Goal: Find specific page/section: Find specific page/section

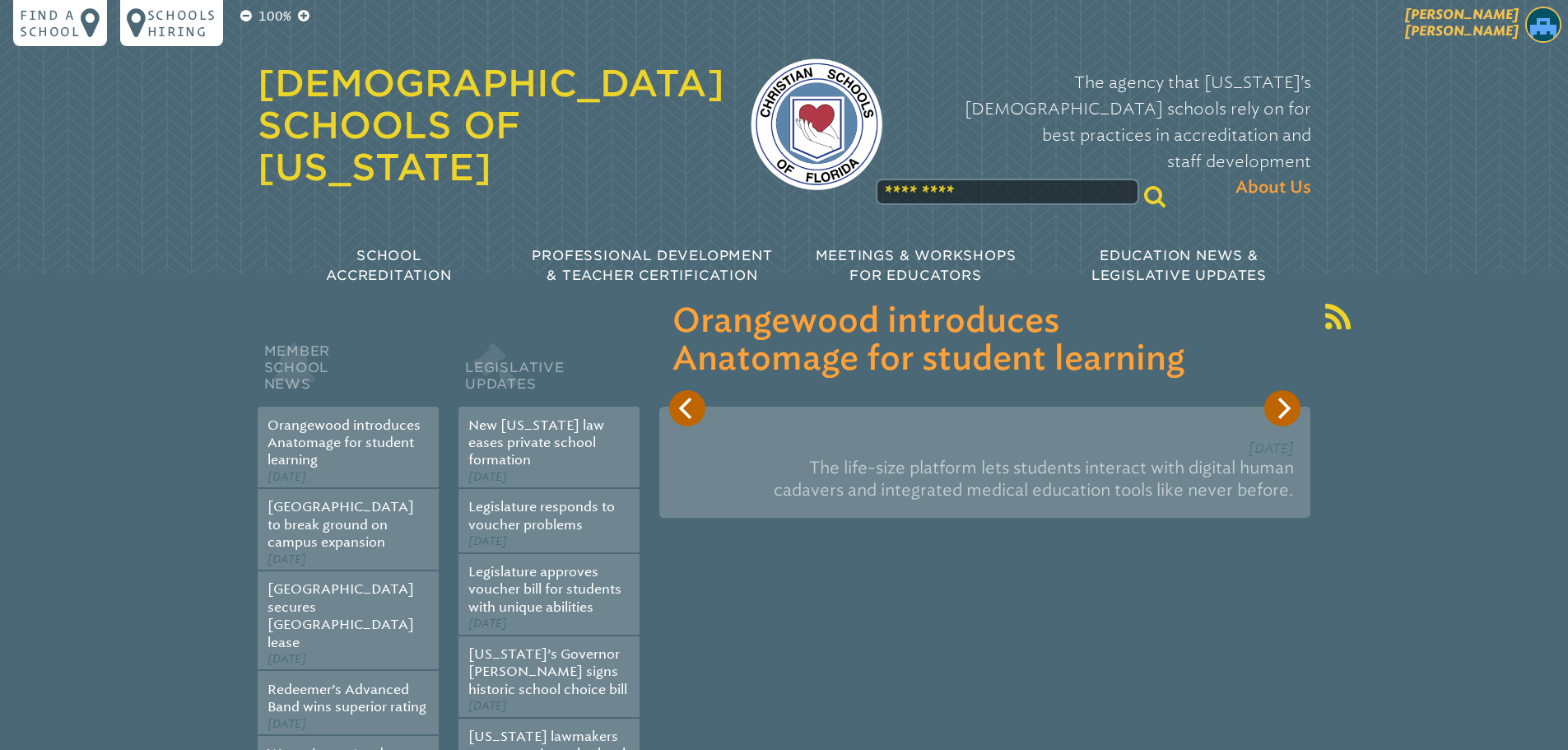
click at [1485, 36] on span "[PERSON_NAME]" at bounding box center [1462, 22] width 114 height 32
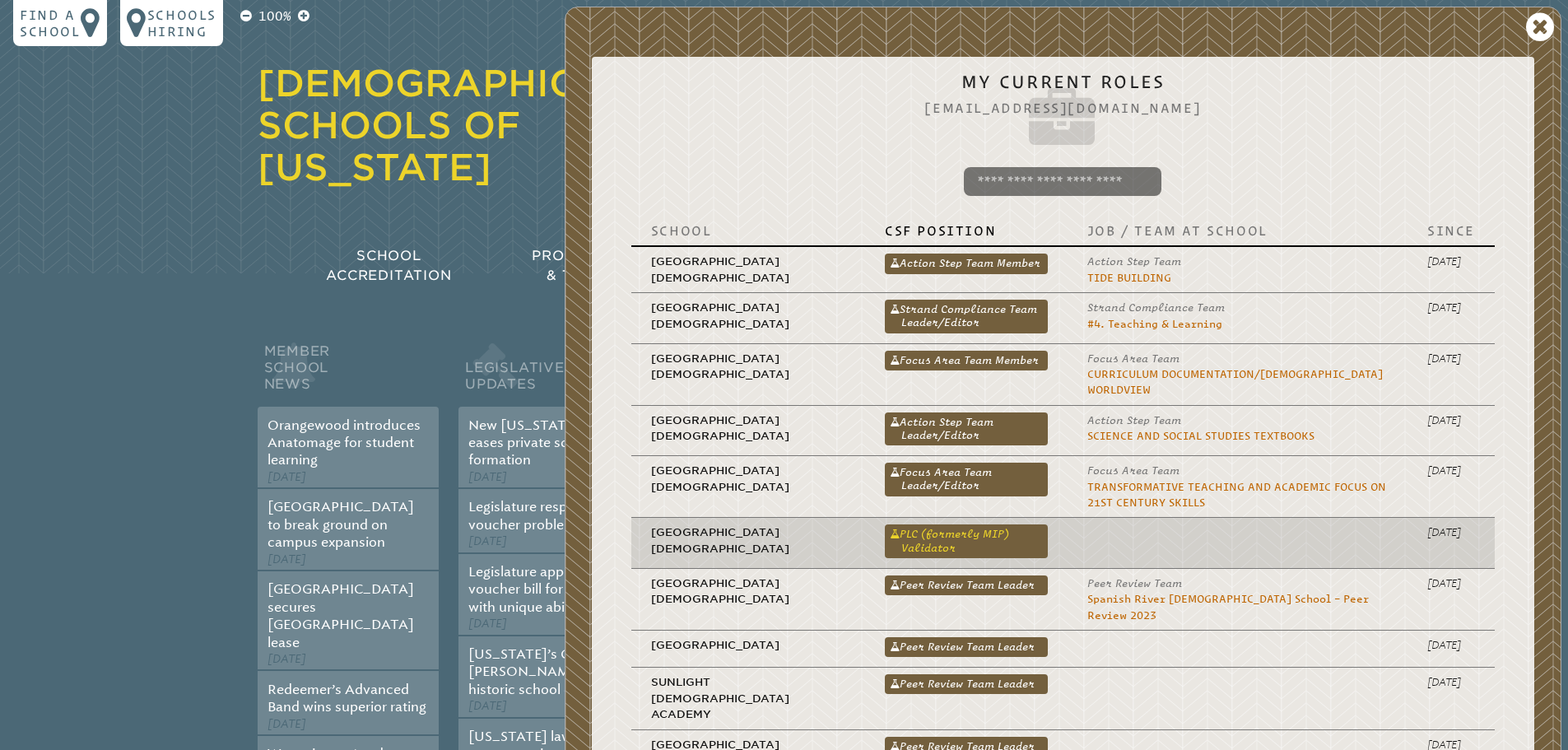
click at [947, 524] on link "PLC (formerly MIP) Validator" at bounding box center [966, 541] width 163 height 33
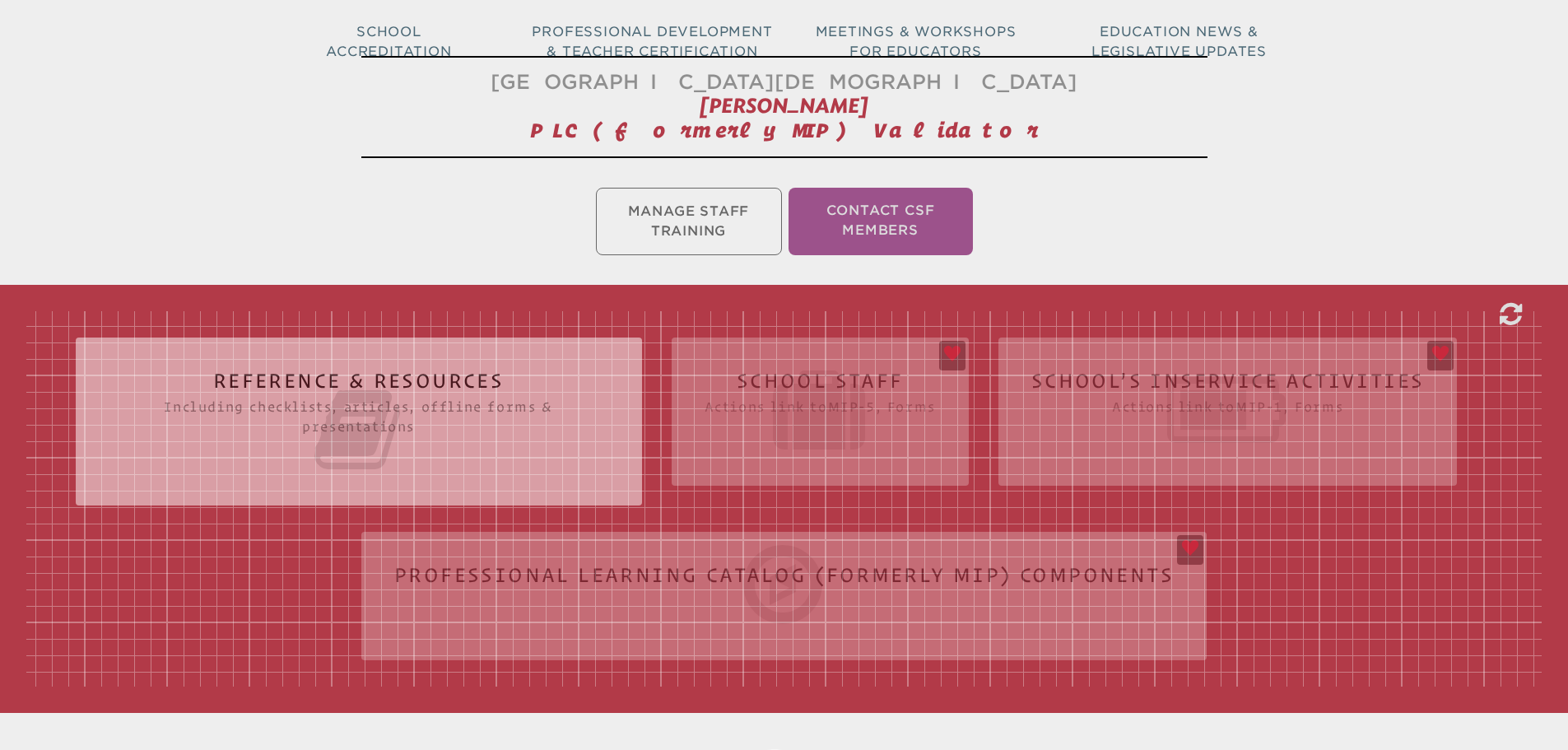
scroll to position [226, 0]
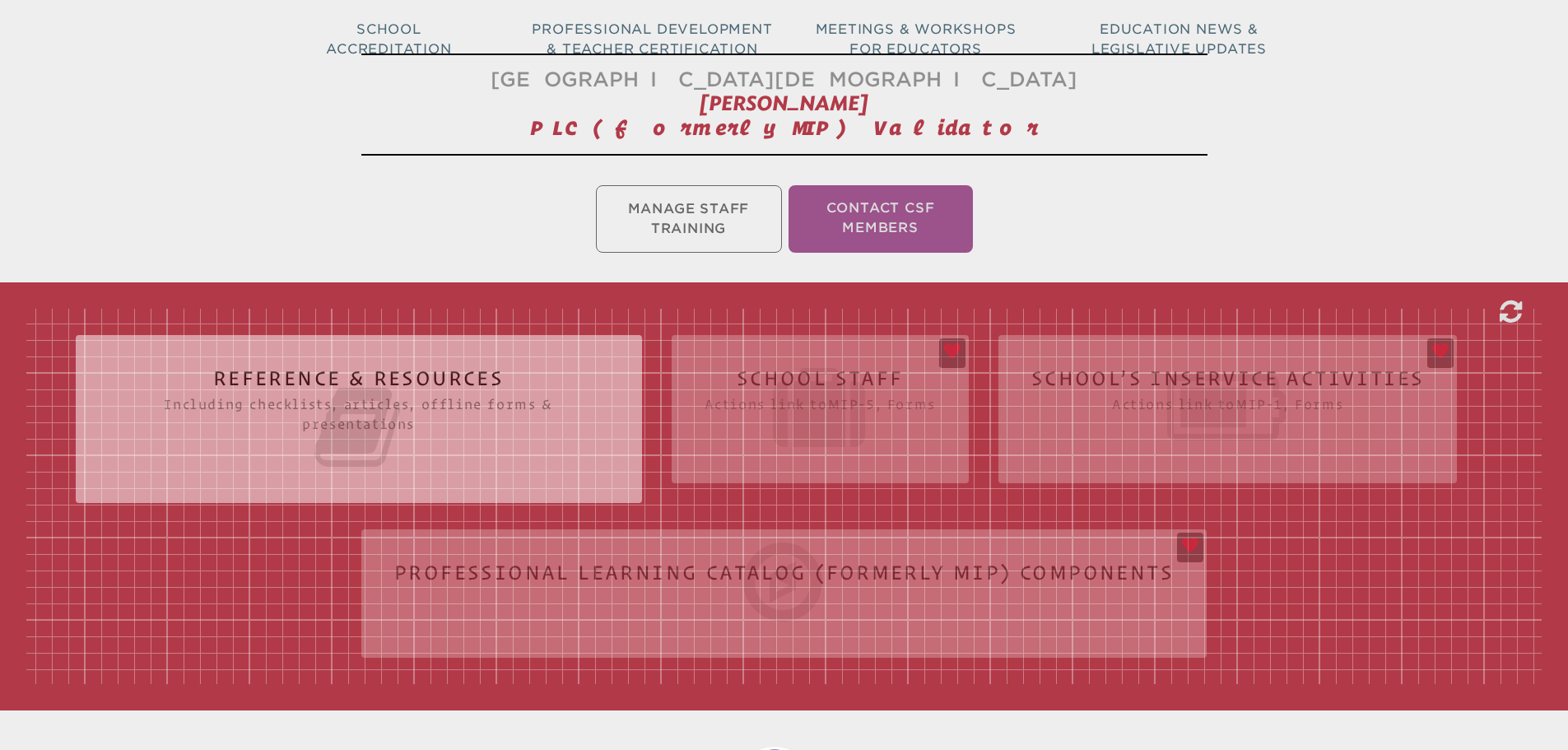
click at [778, 369] on div "Reference & Resources Including checklists, articles, offline forms & presentat…" at bounding box center [784, 496] width 1515 height 375
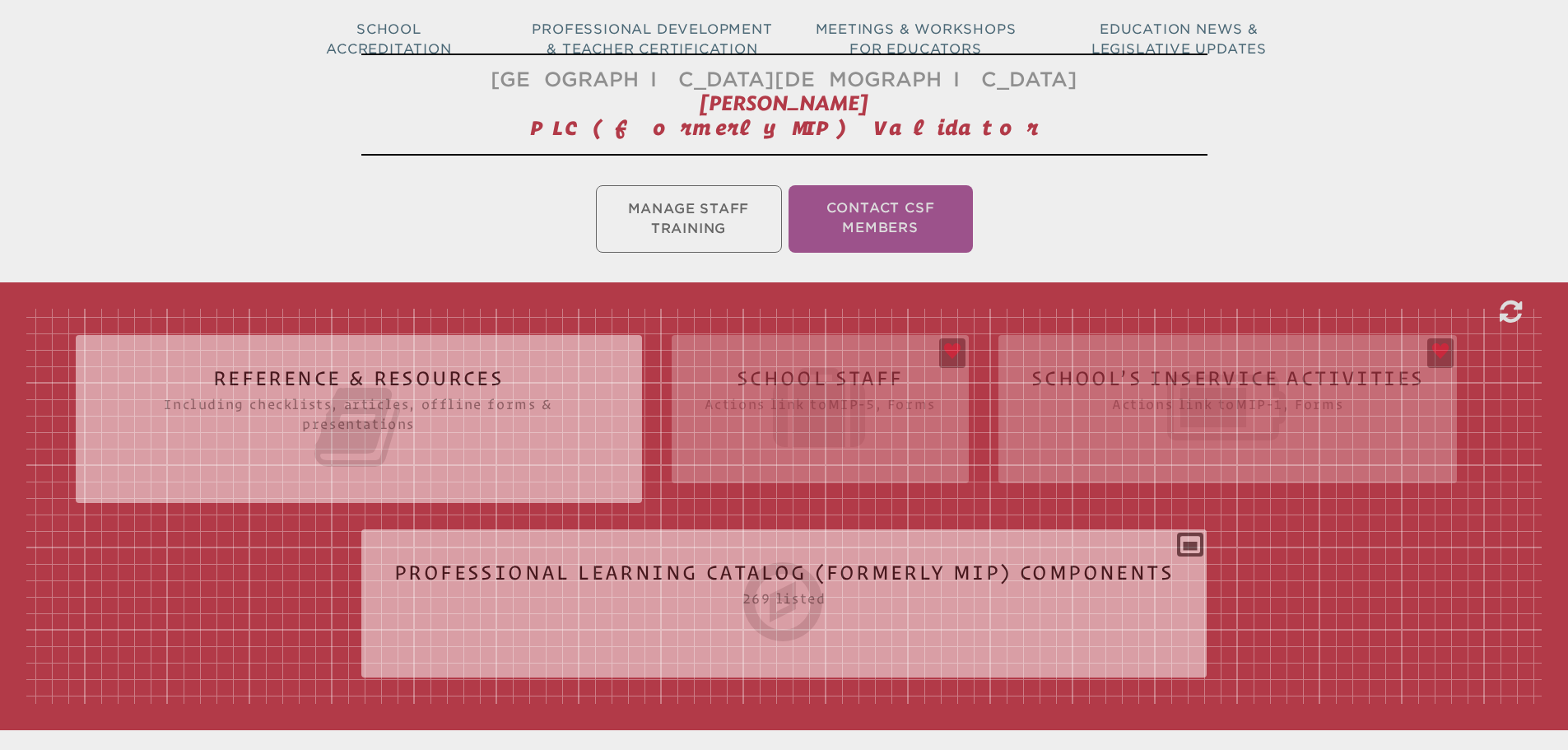
click at [778, 369] on div "Reference & Resources Including checklists, articles, offline forms & presentat…" at bounding box center [784, 506] width 1515 height 395
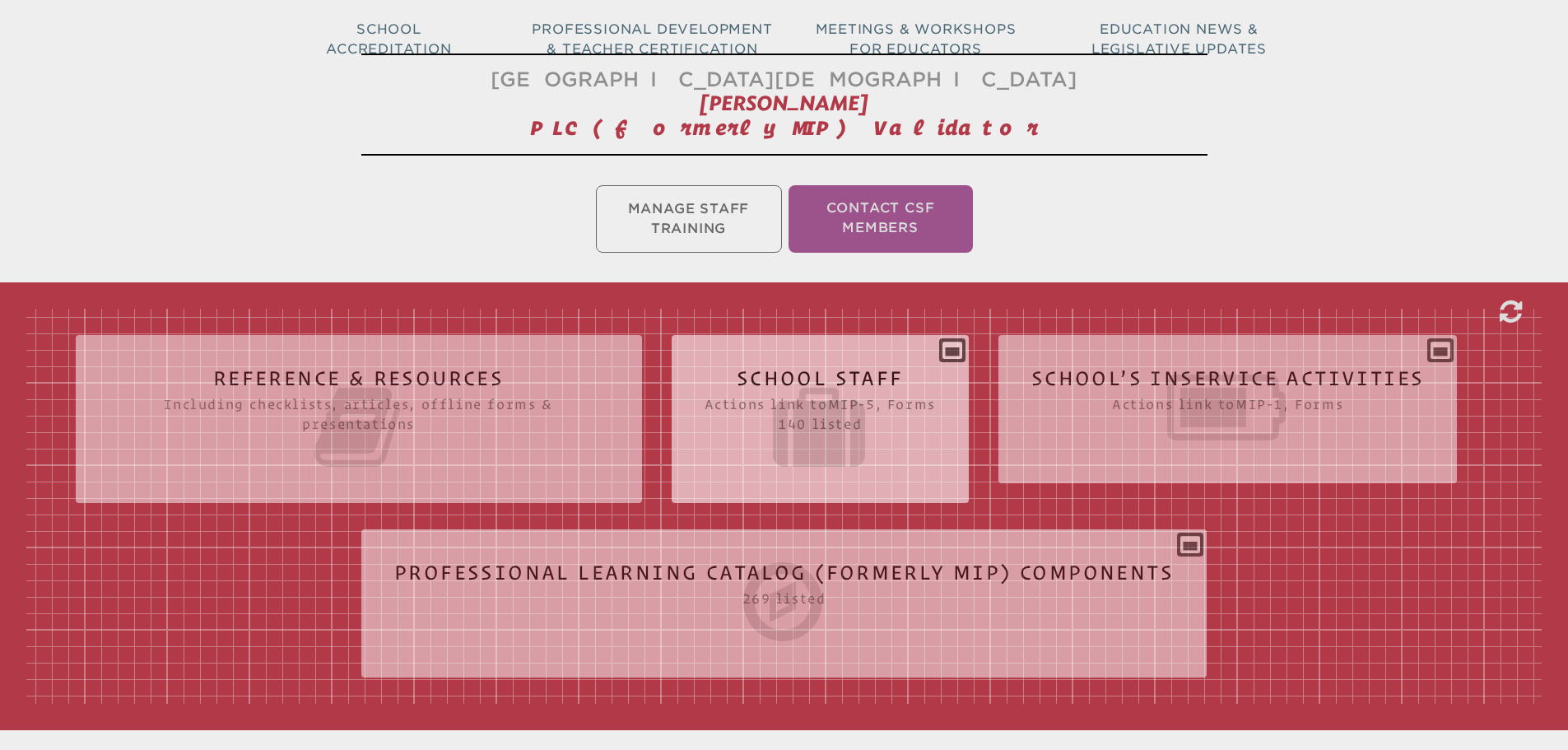
click at [841, 384] on icon at bounding box center [820, 427] width 231 height 93
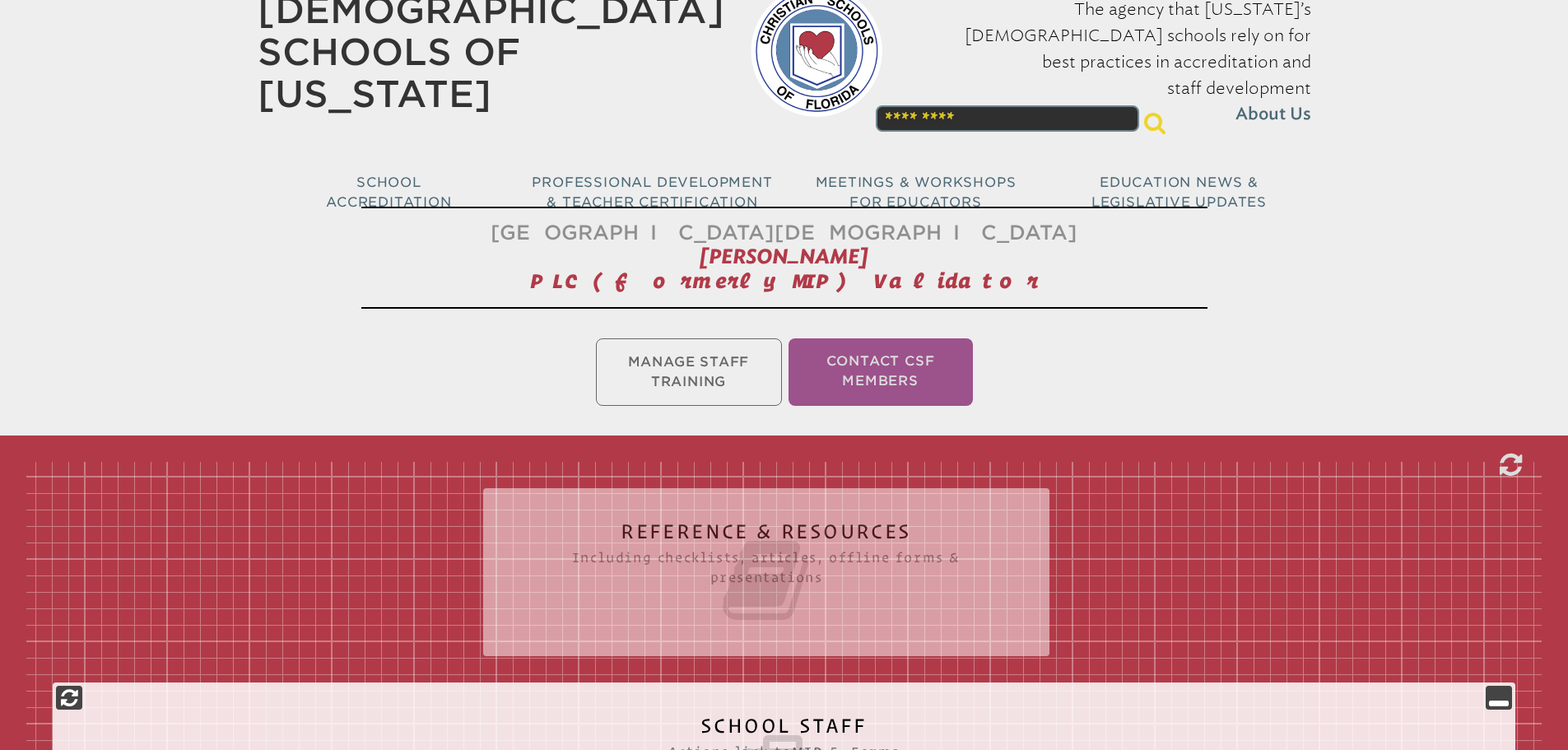
scroll to position [3575, 0]
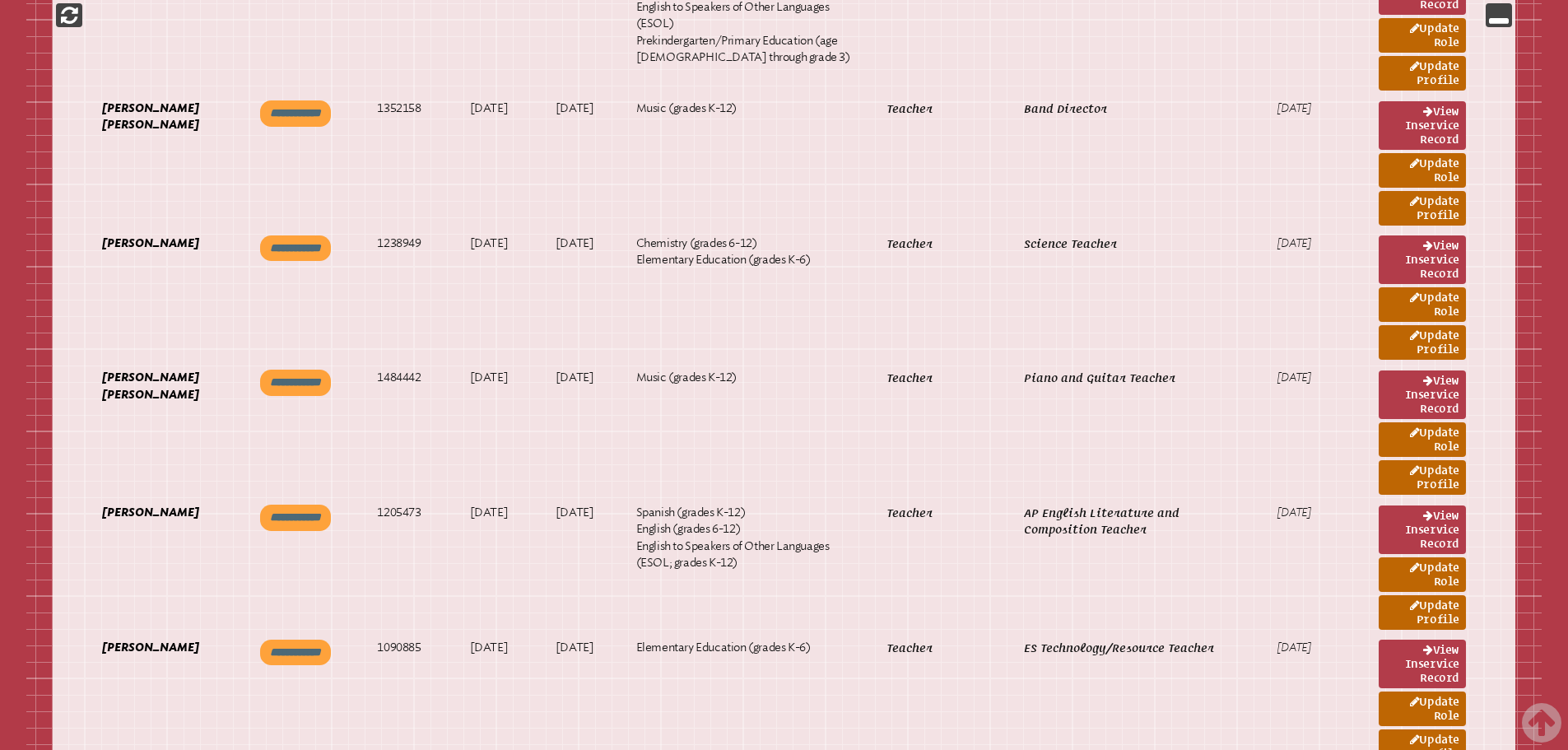
drag, startPoint x: 1496, startPoint y: 17, endPoint x: 1458, endPoint y: 12, distance: 38.3
click at [1496, 17] on icon at bounding box center [1499, 15] width 20 height 20
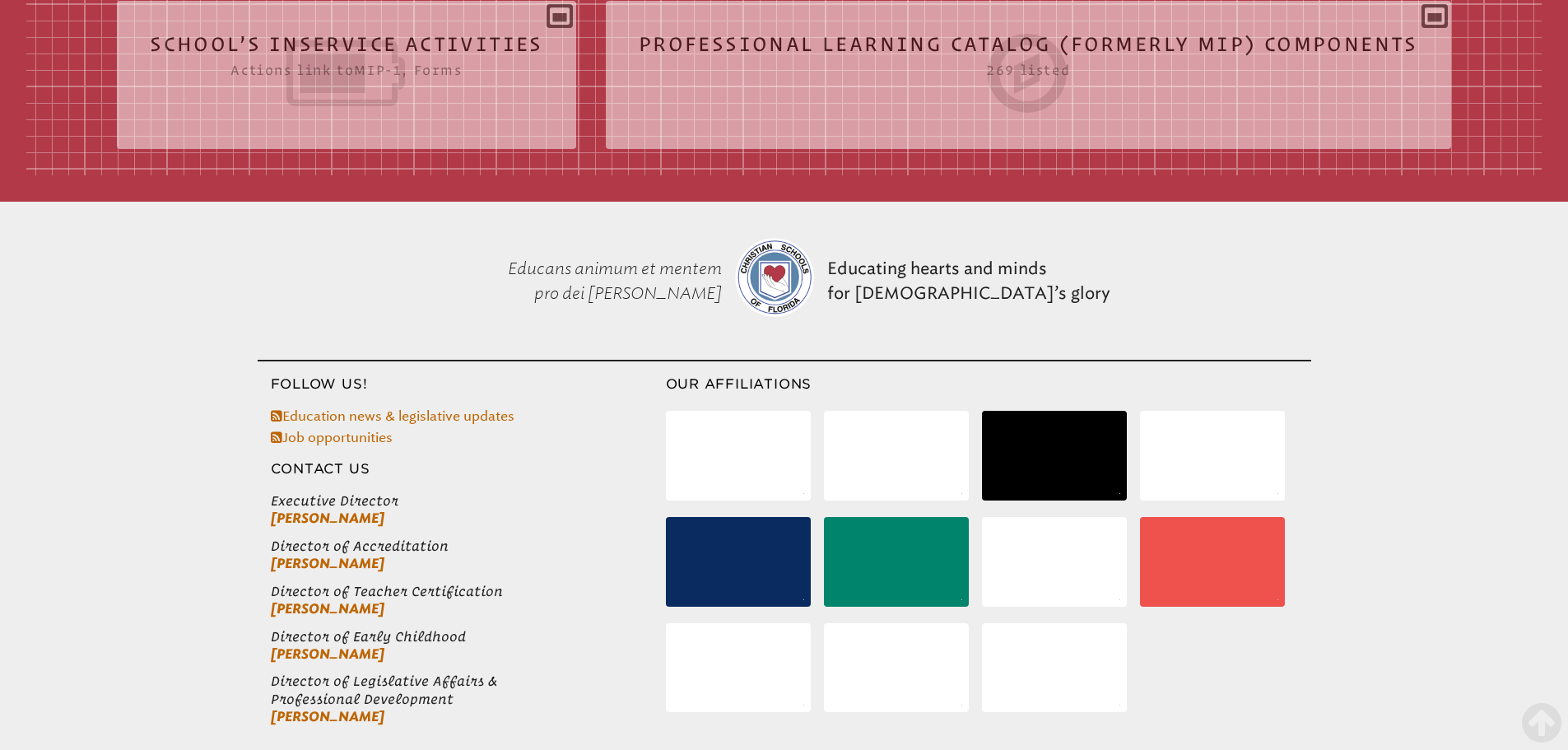
scroll to position [567, 0]
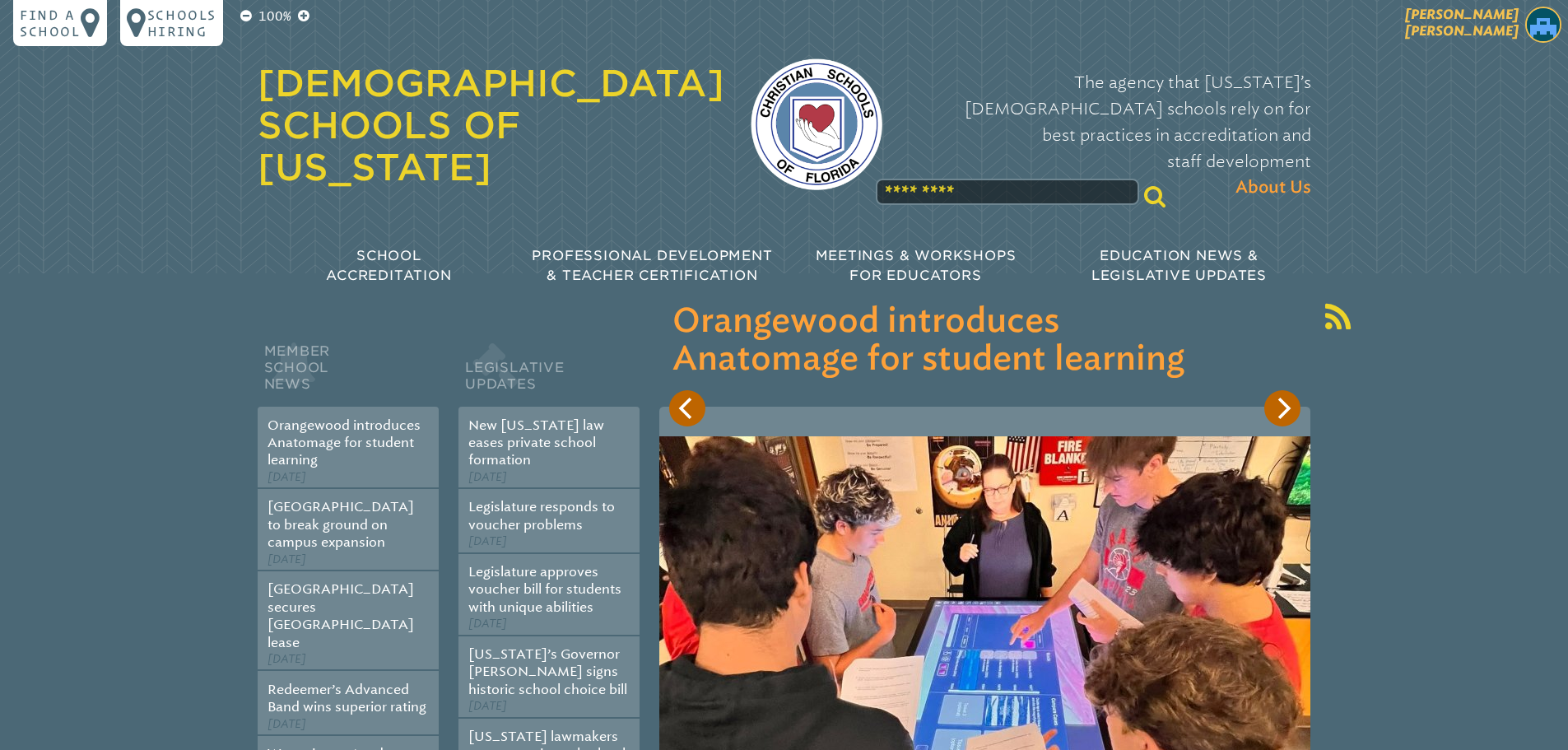
click at [1563, 36] on p "[PERSON_NAME]" at bounding box center [1433, 27] width 270 height 40
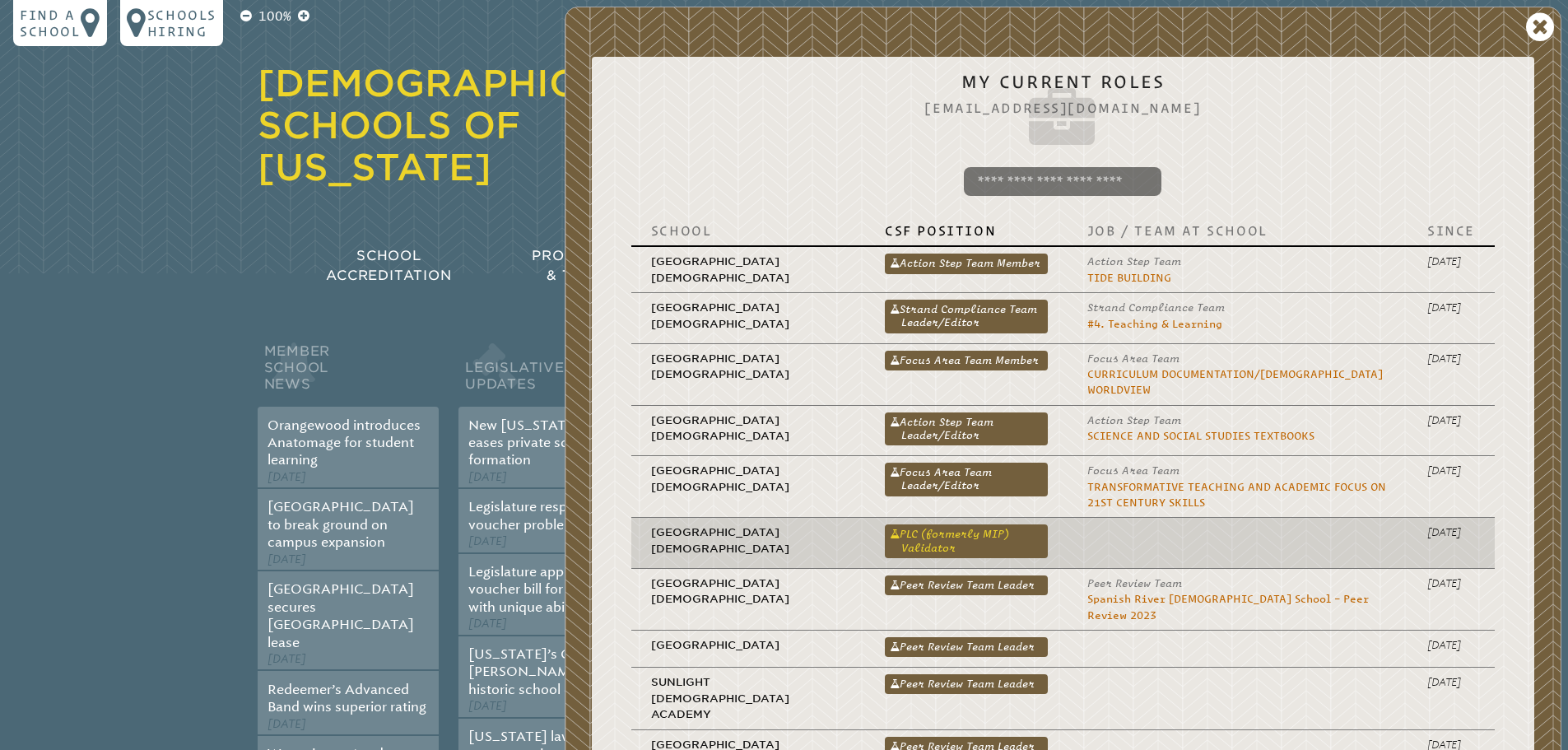
click at [924, 524] on link "PLC (formerly MIP) Validator" at bounding box center [966, 541] width 163 height 33
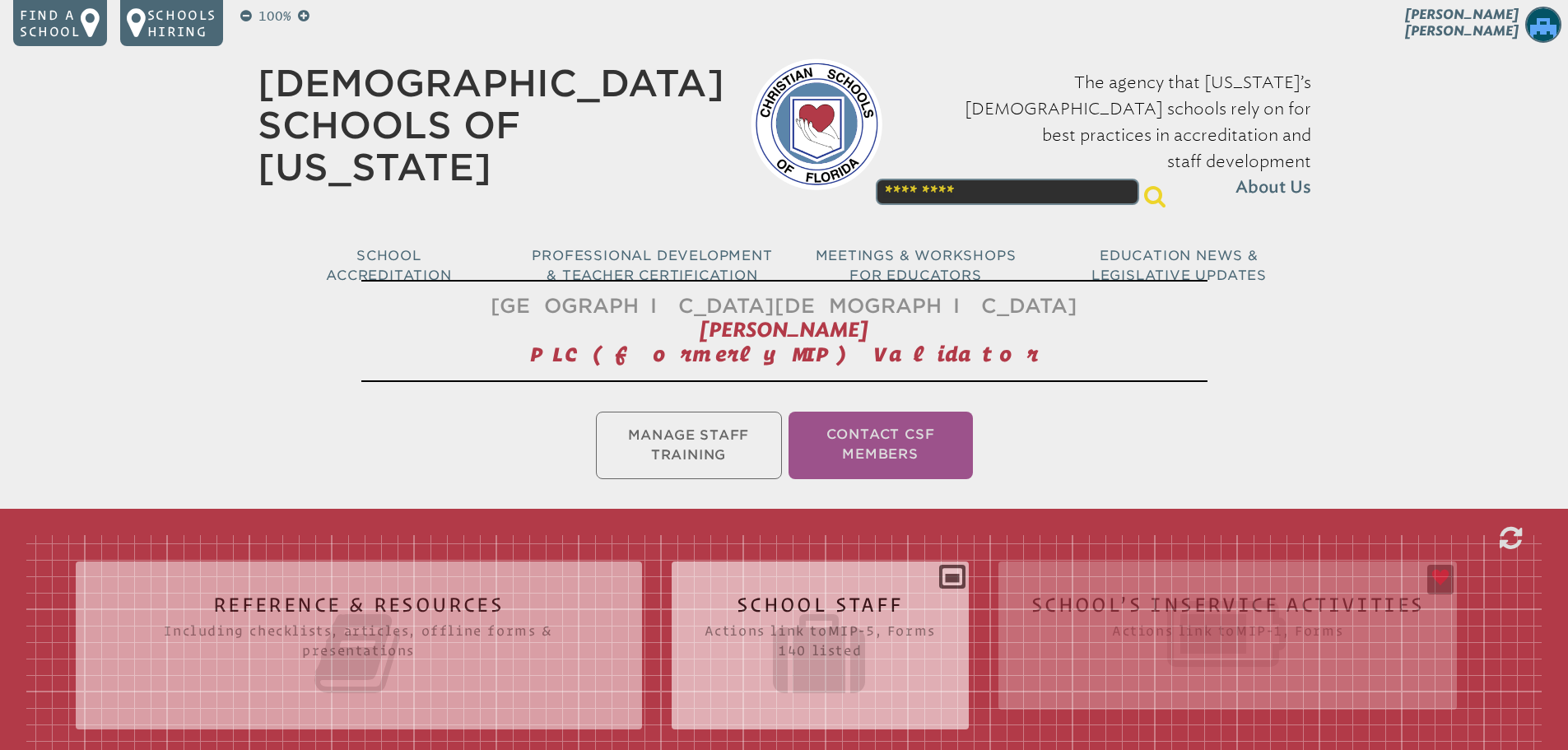
scroll to position [453, 0]
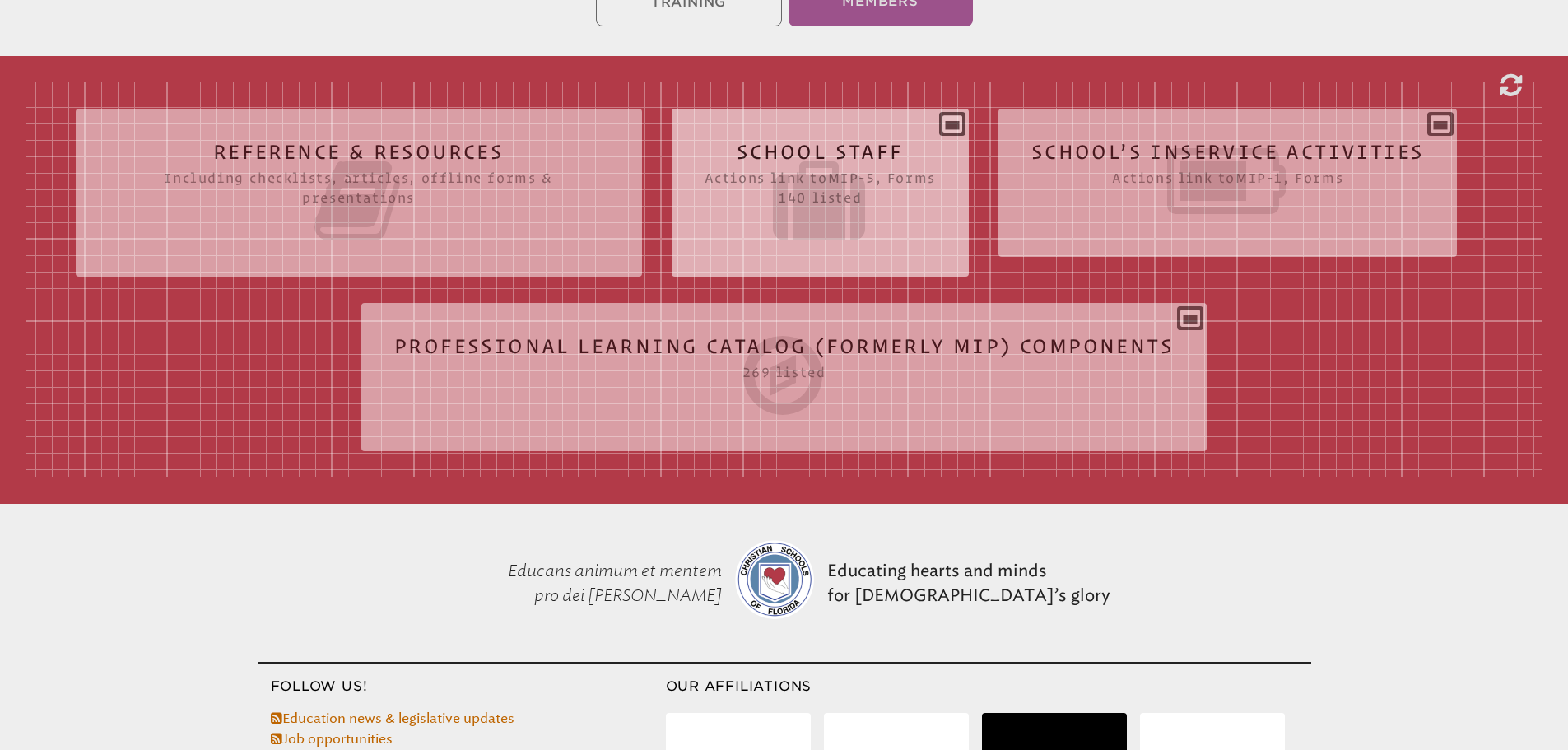
click at [838, 163] on icon at bounding box center [820, 201] width 231 height 93
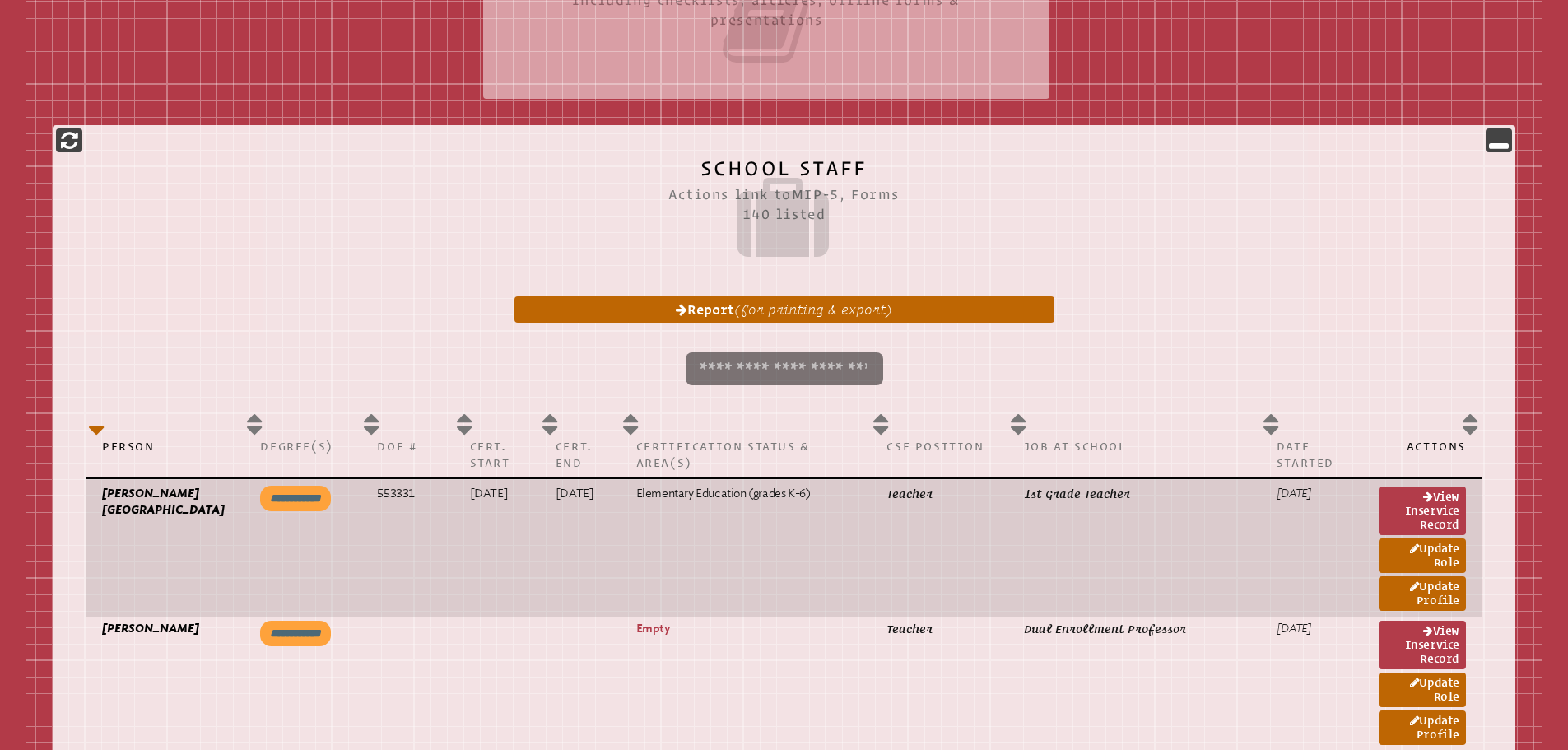
scroll to position [864, 0]
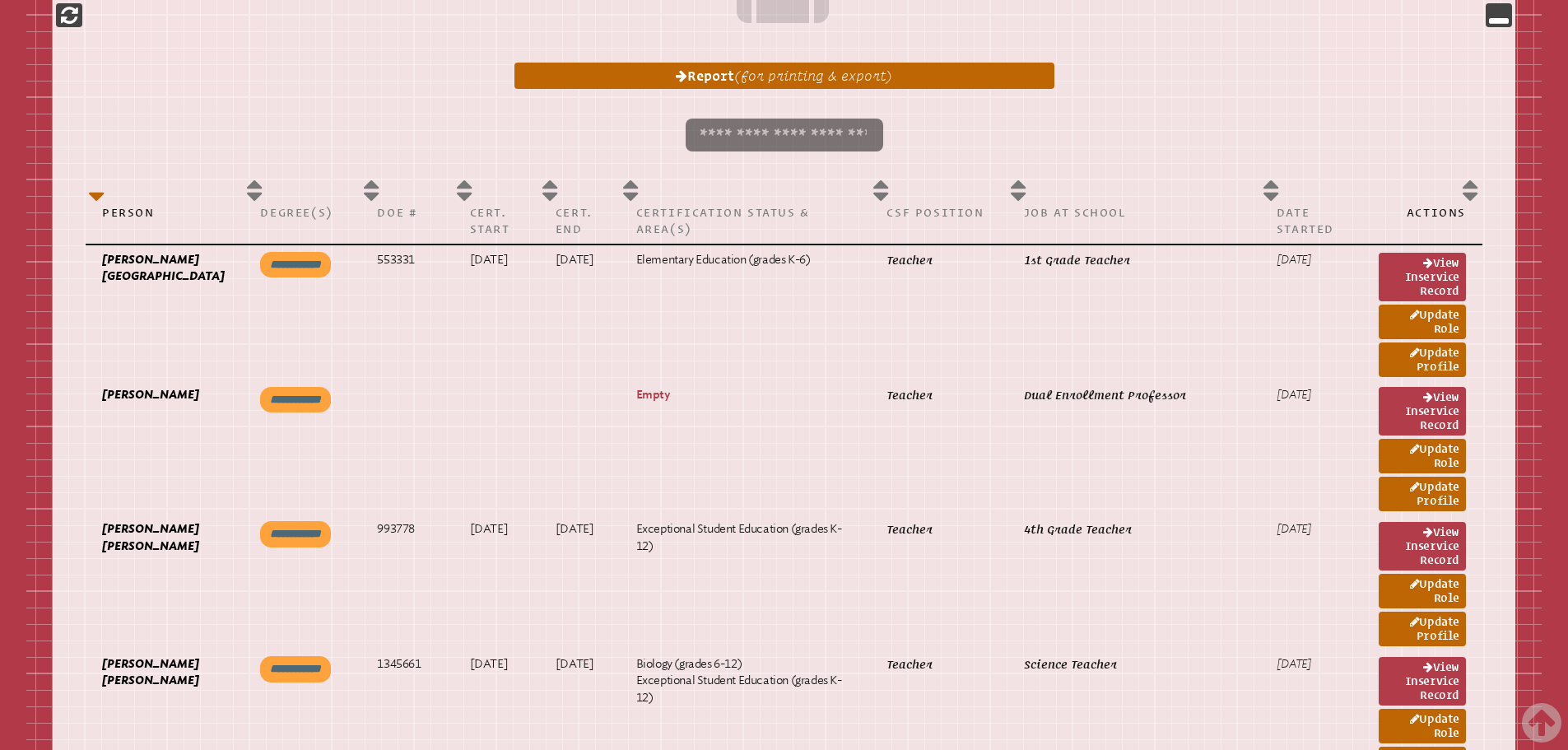
click at [803, 144] on input "search" at bounding box center [784, 135] width 197 height 33
click at [799, 125] on input "search" at bounding box center [784, 135] width 197 height 33
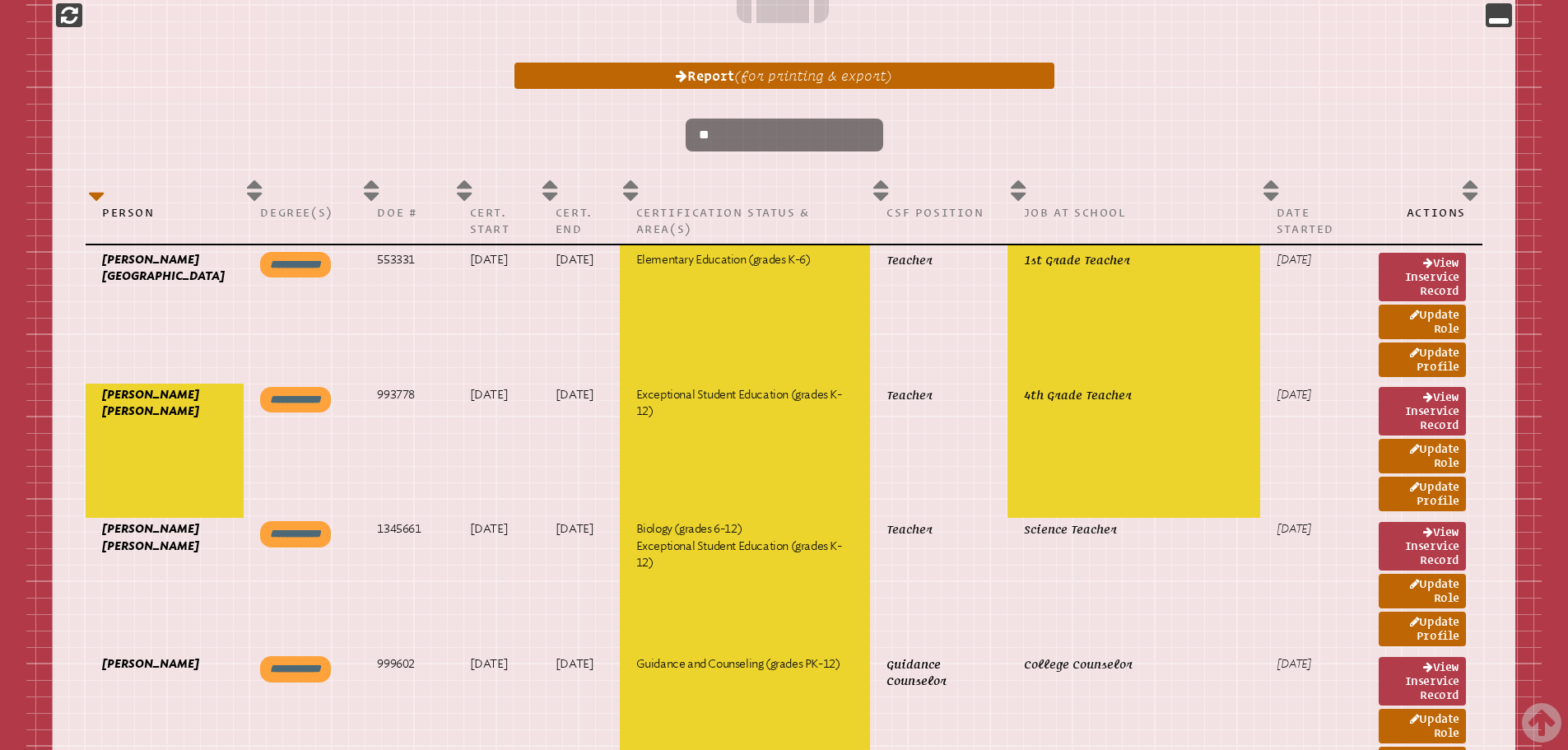
type input "*"
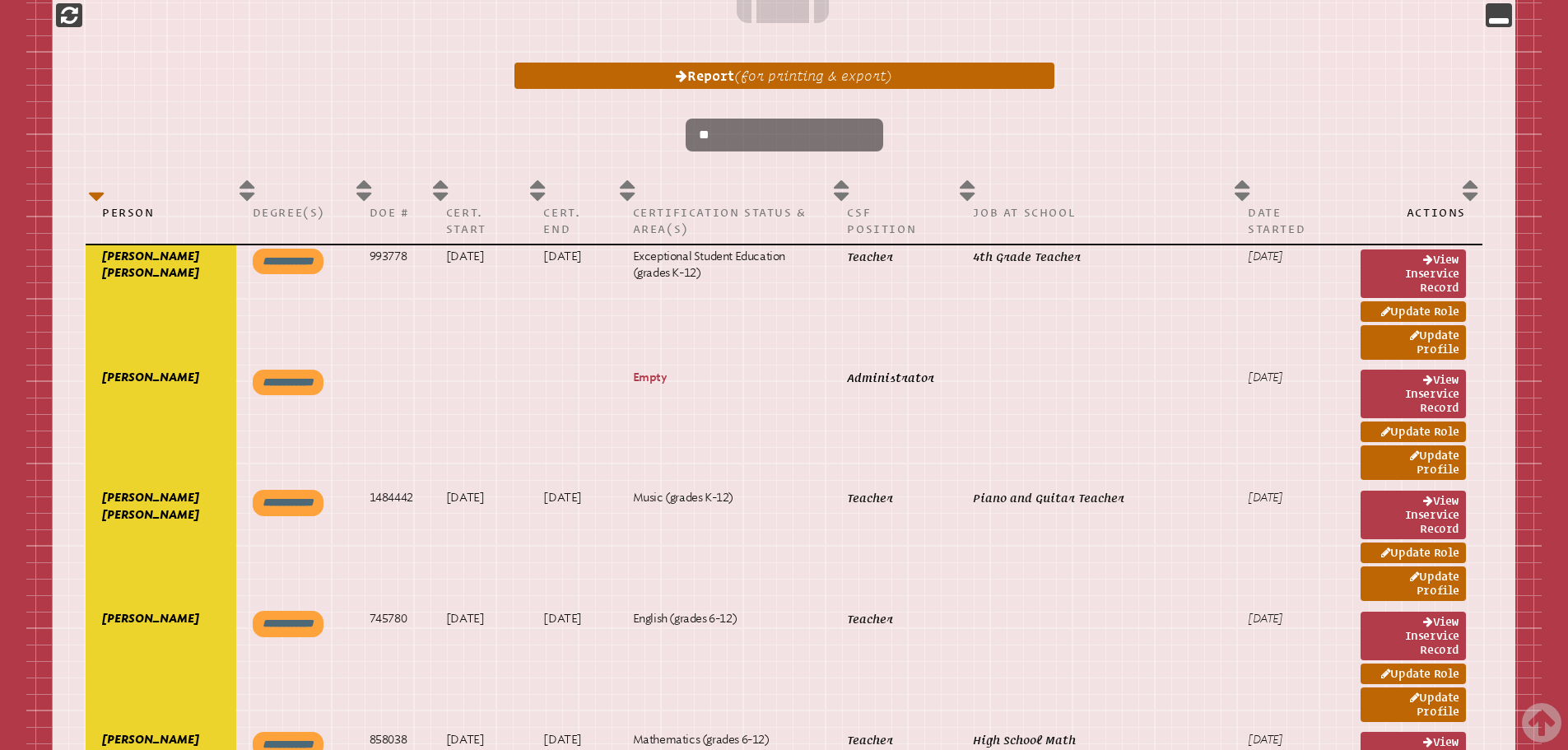
type input "*"
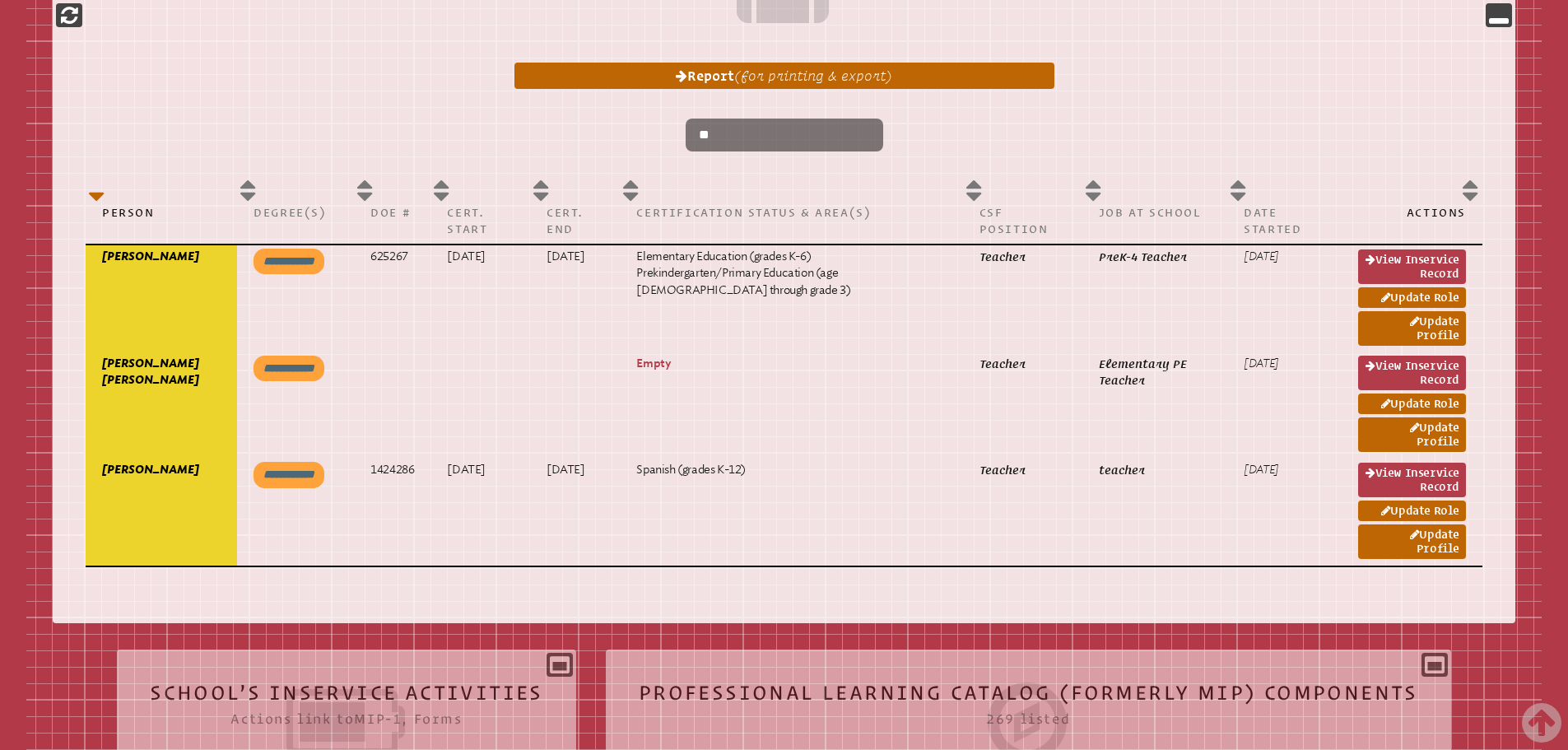
type input "*"
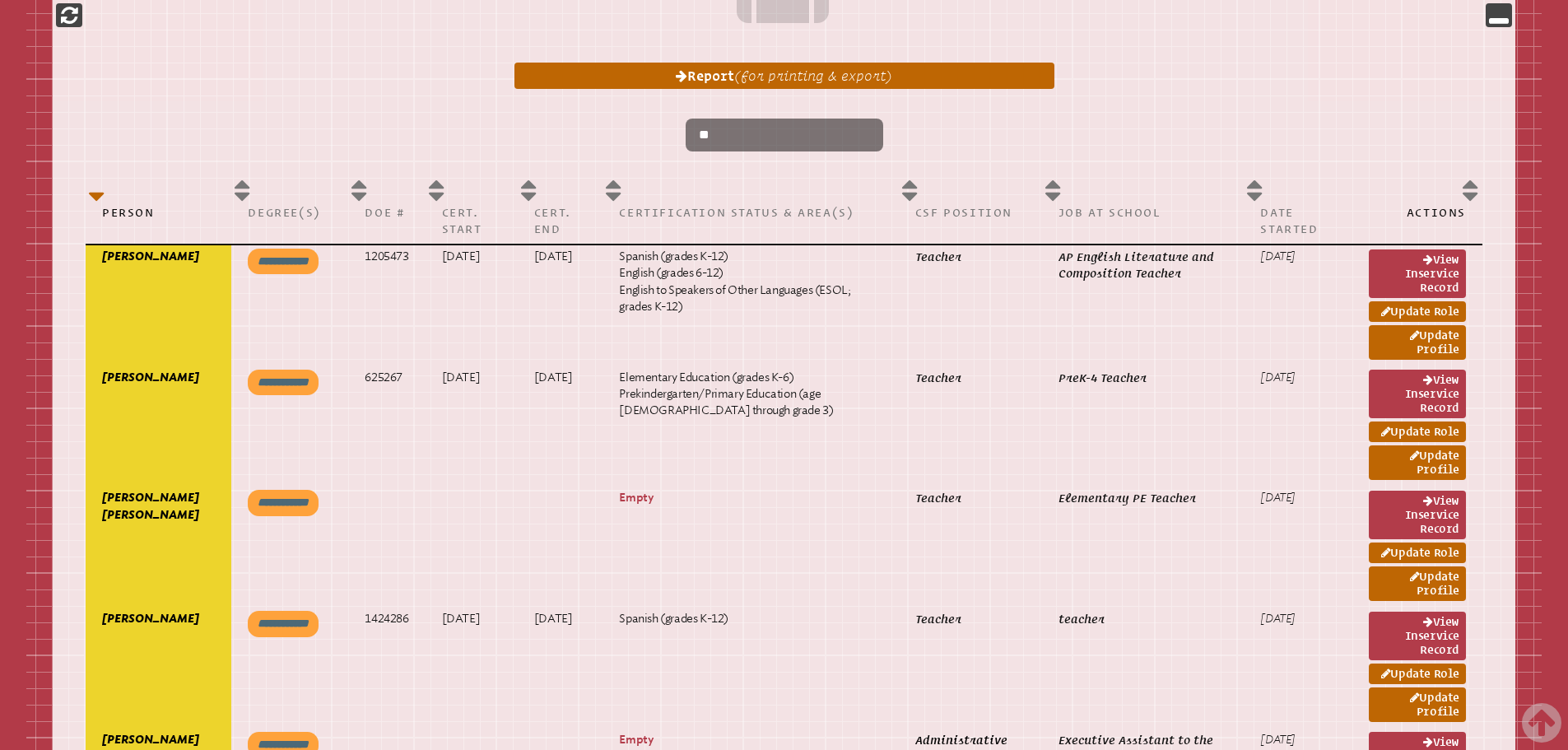
type input "*"
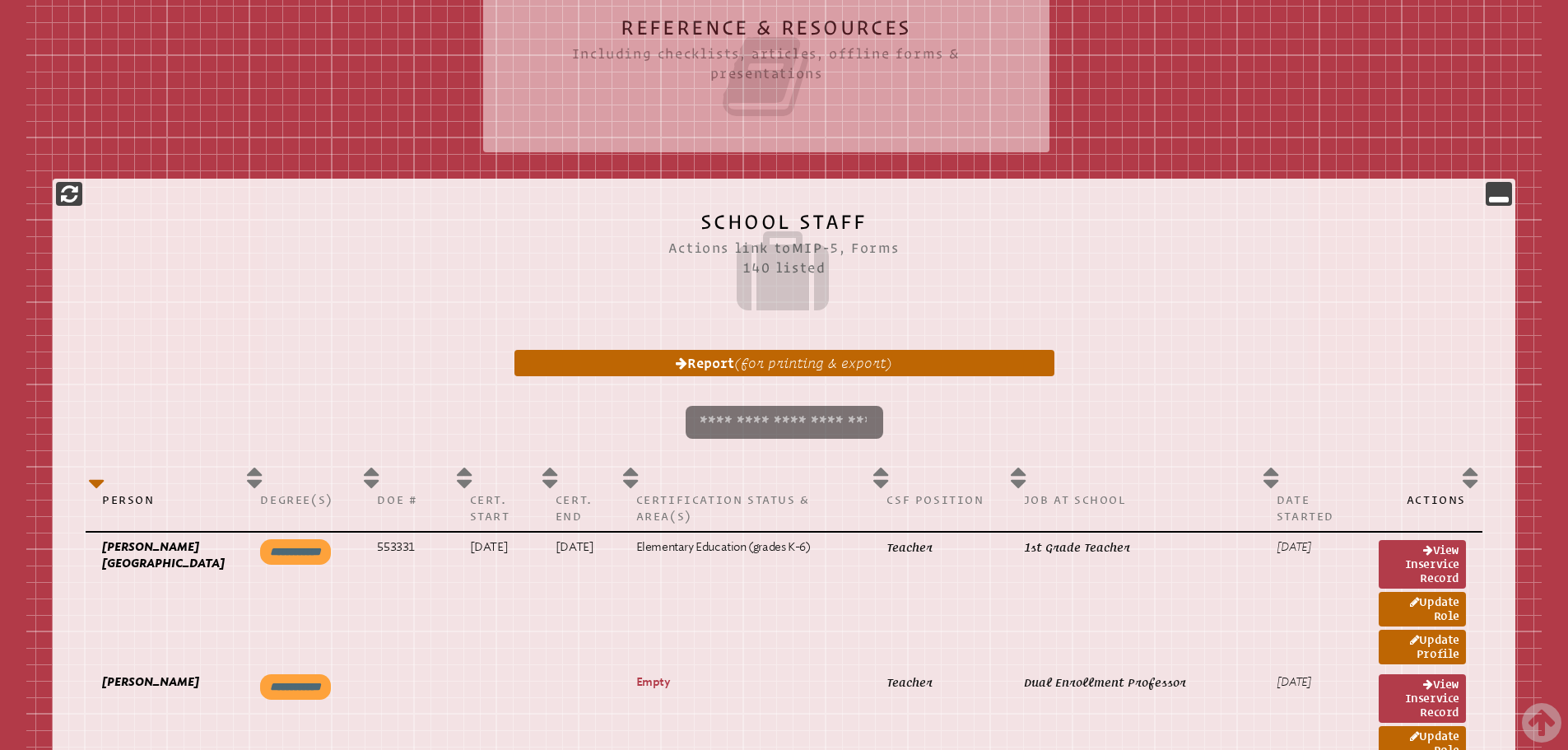
scroll to position [473, 0]
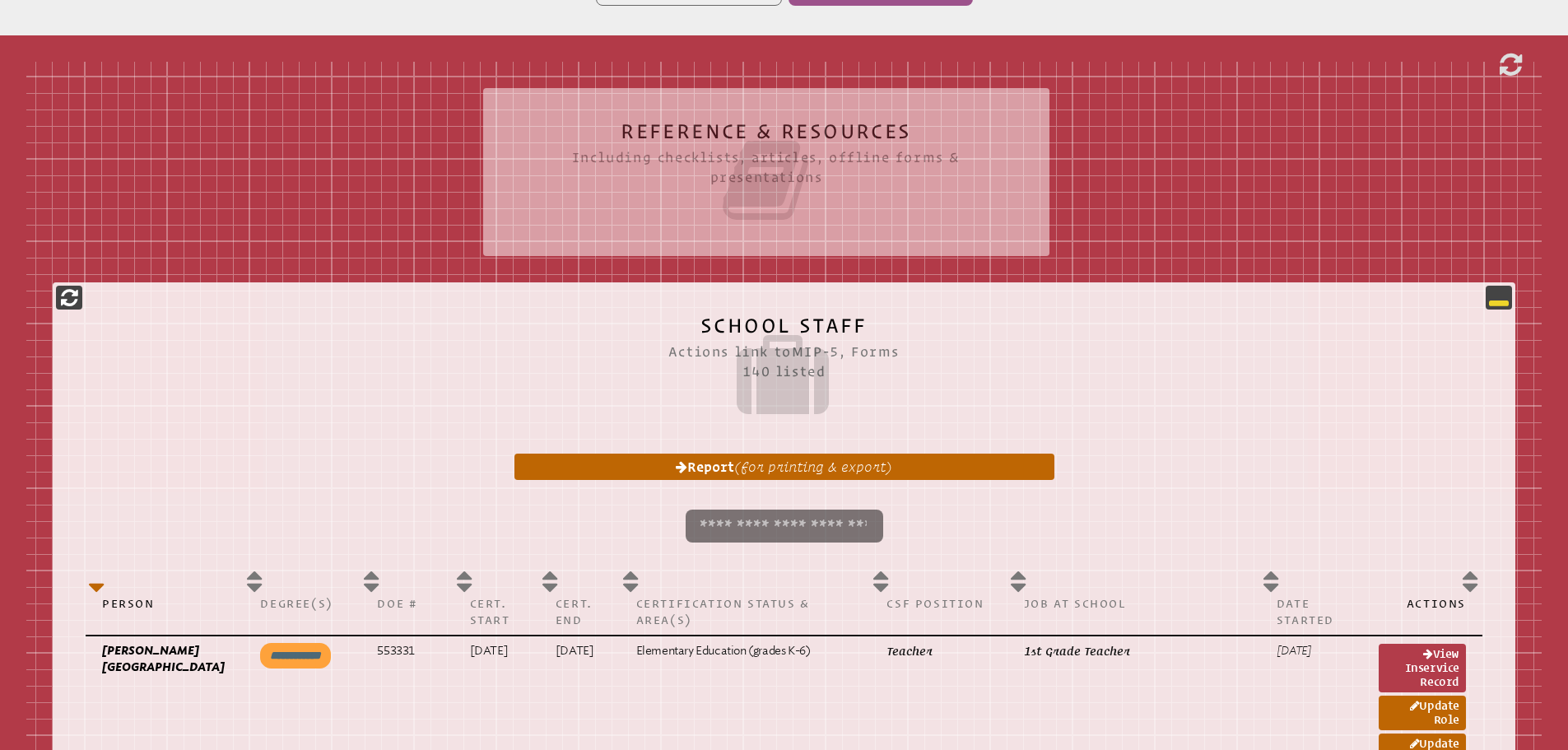
click at [1501, 302] on icon at bounding box center [1499, 297] width 20 height 20
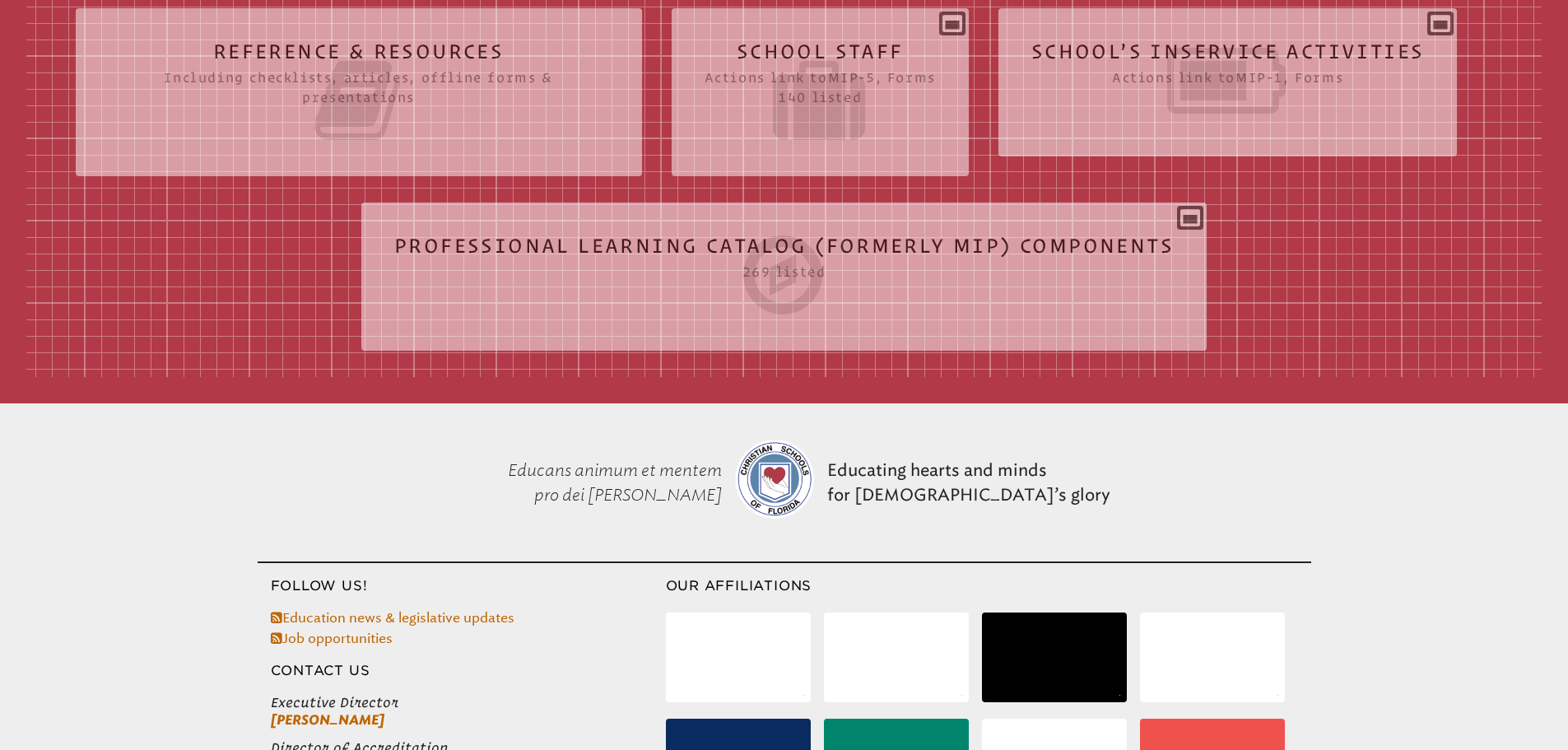
scroll to position [567, 0]
